Goal: Task Accomplishment & Management: Use online tool/utility

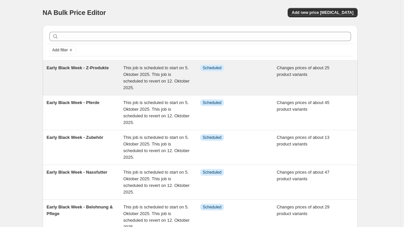
click at [93, 76] on div "Early Black Week - Z-Produkte" at bounding box center [85, 78] width 77 height 27
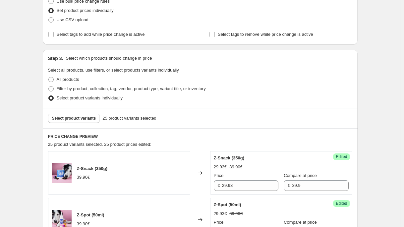
scroll to position [141, 0]
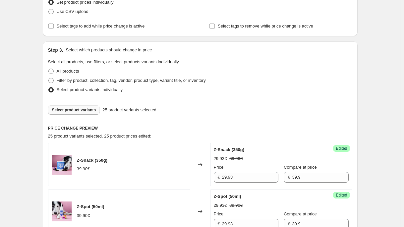
click at [79, 112] on span "Select product variants" at bounding box center [74, 109] width 44 height 5
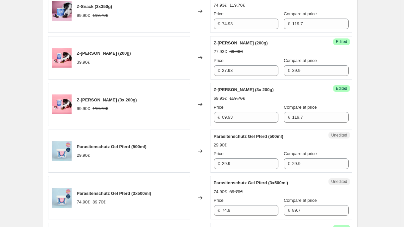
scroll to position [770, 0]
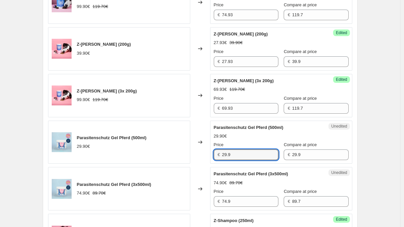
drag, startPoint x: 227, startPoint y: 156, endPoint x: 195, endPoint y: 154, distance: 31.9
click at [191, 156] on div "Parasitenschutz Gel Pferd (500ml) 29.90€ Changed to Unedited Parasitenschutz Ge…" at bounding box center [200, 142] width 304 height 43
paste input "17,94 €"
type input "17.94"
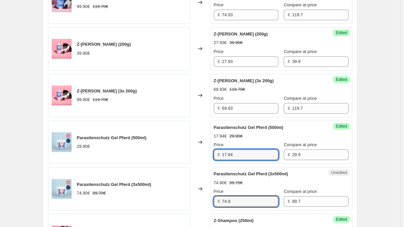
paste input "44,94 €"
drag, startPoint x: 234, startPoint y: 201, endPoint x: 174, endPoint y: 201, distance: 59.3
click at [175, 201] on div "Parasitenschutz Gel Pferd (3x500ml) 74.90€ 89.70€ Changed to Unedited Parasiten…" at bounding box center [200, 188] width 304 height 43
type input "44.94"
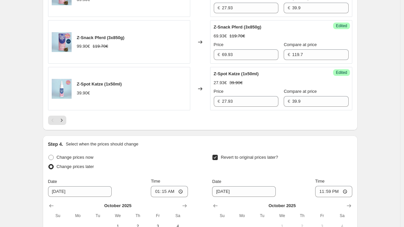
scroll to position [1104, 0]
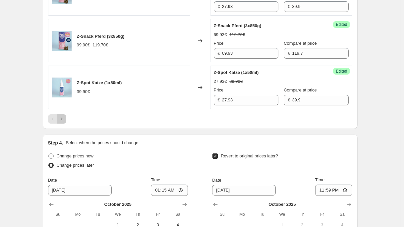
click at [62, 121] on icon "Next" at bounding box center [61, 119] width 7 height 7
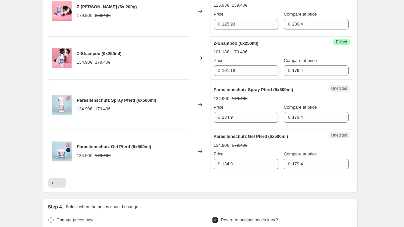
scroll to position [620, 0]
drag, startPoint x: 242, startPoint y: 165, endPoint x: 176, endPoint y: 162, distance: 66.3
click at [176, 165] on div "Parasitenschutz Gel Pferd (6x500ml) 134.90€ 179.40€ Changed to Unedited Parasit…" at bounding box center [200, 151] width 304 height 43
paste input "80,94 €"
type input "80.94"
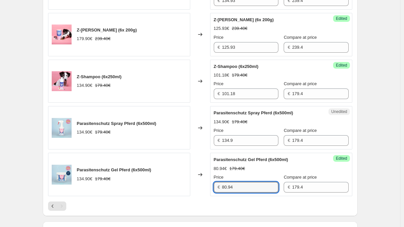
scroll to position [602, 0]
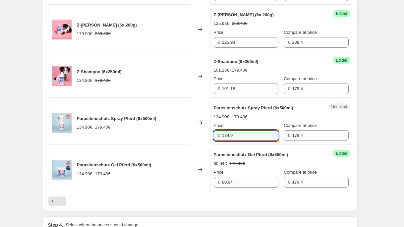
paste input "94,43 €"
drag, startPoint x: 248, startPoint y: 136, endPoint x: 169, endPoint y: 133, distance: 79.2
click at [171, 136] on div "Parasitenschutz Spray Pferd (6x500ml) 134.90€ 179.40€ Changed to Unedited Paras…" at bounding box center [200, 122] width 304 height 43
type input "94,43 €"
paste input "94,43 €"
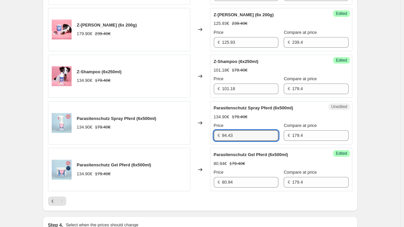
type input "94.43"
click at [61, 198] on div "Pagination" at bounding box center [61, 200] width 9 height 9
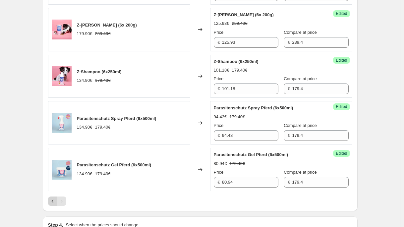
click at [55, 199] on icon "Previous" at bounding box center [52, 201] width 7 height 7
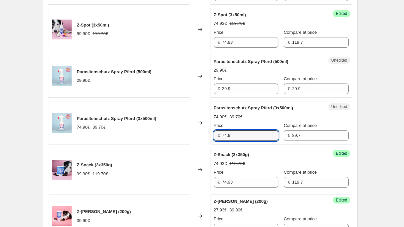
drag, startPoint x: 243, startPoint y: 135, endPoint x: 201, endPoint y: 135, distance: 41.4
click at [201, 135] on div "Parasitenschutz Spray Pferd (3x500ml) 74.90€ 89.70€ Changed to Unedited Parasit…" at bounding box center [200, 122] width 304 height 43
paste input "52,43 €"
type input "52.43"
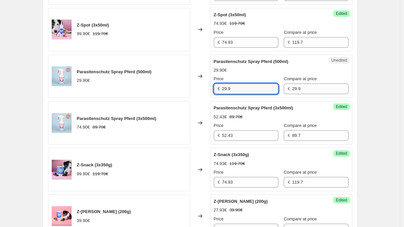
drag, startPoint x: 249, startPoint y: 87, endPoint x: 186, endPoint y: 86, distance: 63.6
click at [186, 87] on div "Parasitenschutz Spray Pferd (500ml) 29.90€ Changed to Unedited Parasitenschutz …" at bounding box center [200, 76] width 304 height 43
paste input "0,93 €"
type input "20.93"
click at [159, 88] on div "Parasitenschutz Spray Pferd (500ml) 29.90€" at bounding box center [119, 76] width 142 height 43
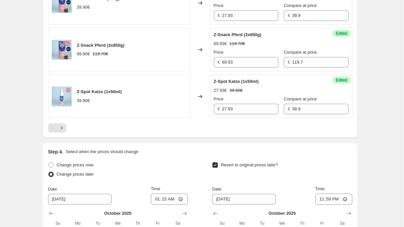
scroll to position [1222, 0]
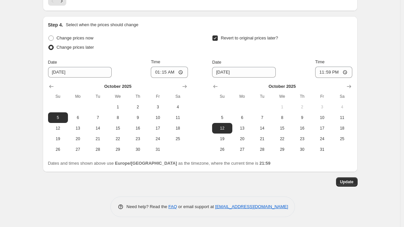
click at [350, 177] on button "Update" at bounding box center [347, 181] width 22 height 9
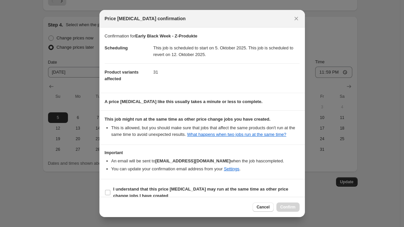
scroll to position [16, 0]
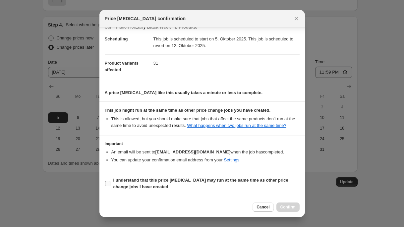
click at [138, 187] on b "I understand that this price [MEDICAL_DATA] may run at the same time as other p…" at bounding box center [200, 184] width 175 height 12
click at [110, 186] on input "I understand that this price [MEDICAL_DATA] may run at the same time as other p…" at bounding box center [107, 183] width 5 height 5
checkbox input "true"
click at [288, 206] on span "Confirm" at bounding box center [287, 206] width 15 height 5
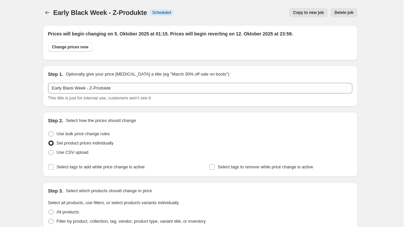
scroll to position [1222, 0]
